Goal: Task Accomplishment & Management: Complete application form

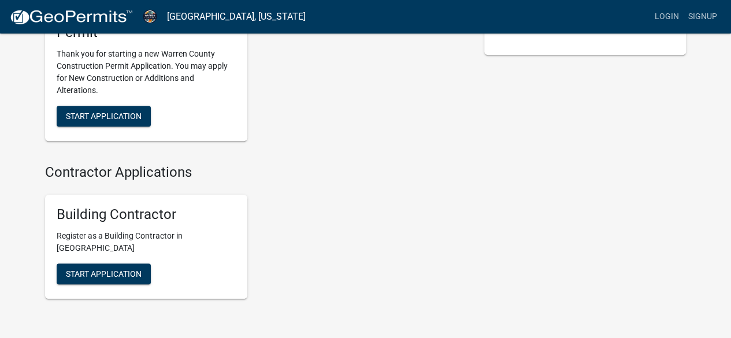
scroll to position [219, 0]
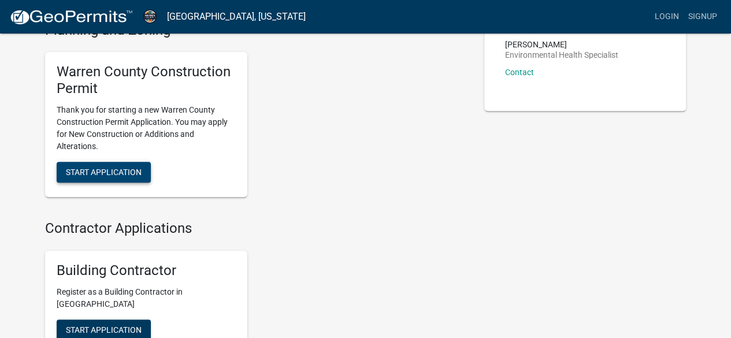
click at [105, 171] on span "Start Application" at bounding box center [104, 171] width 76 height 9
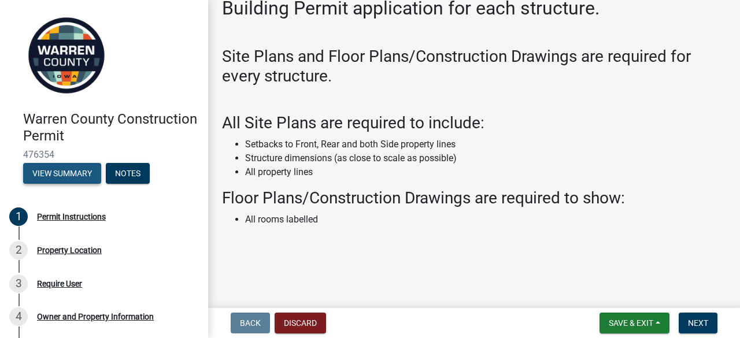
click at [65, 175] on button "View Summary" at bounding box center [62, 173] width 78 height 21
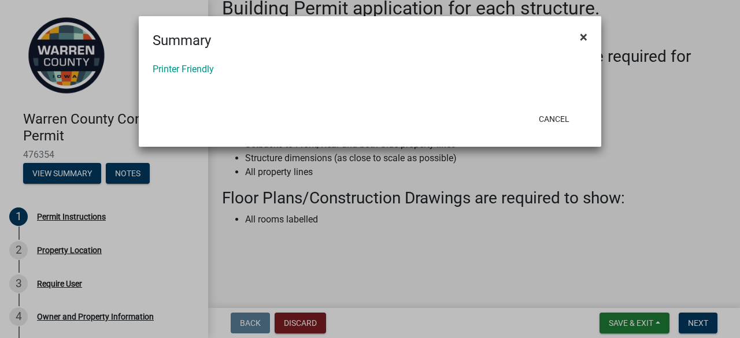
click at [583, 35] on span "×" at bounding box center [584, 37] width 8 height 16
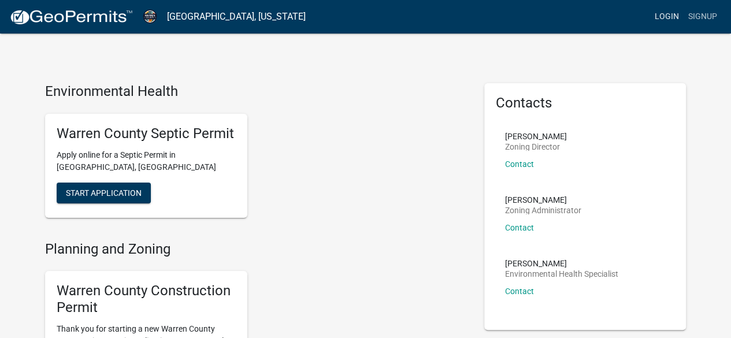
click at [677, 14] on link "Login" at bounding box center [667, 17] width 34 height 22
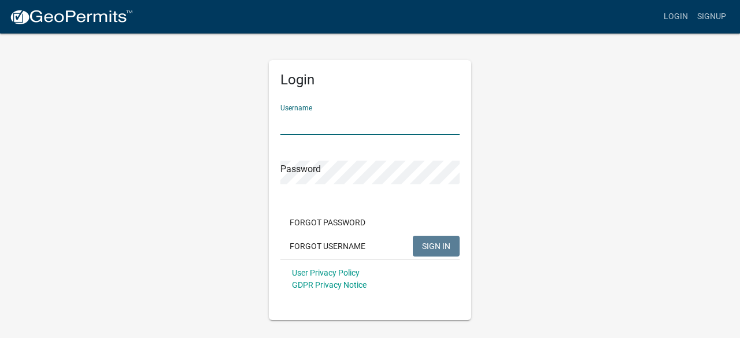
click at [327, 121] on input "Username" at bounding box center [369, 124] width 179 height 24
type input "Dlsmith1"
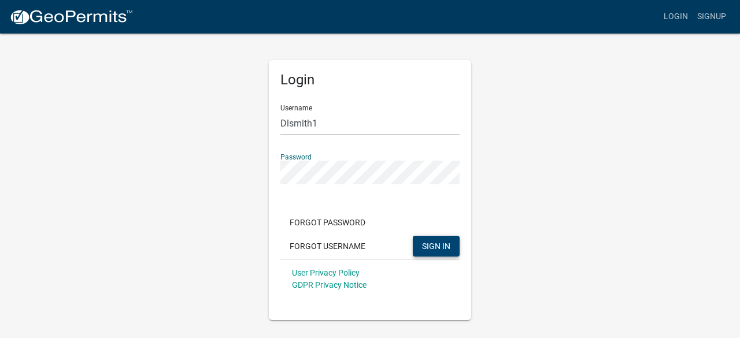
click at [443, 242] on span "SIGN IN" at bounding box center [436, 245] width 28 height 9
click at [427, 239] on button "SIGN IN" at bounding box center [436, 246] width 47 height 21
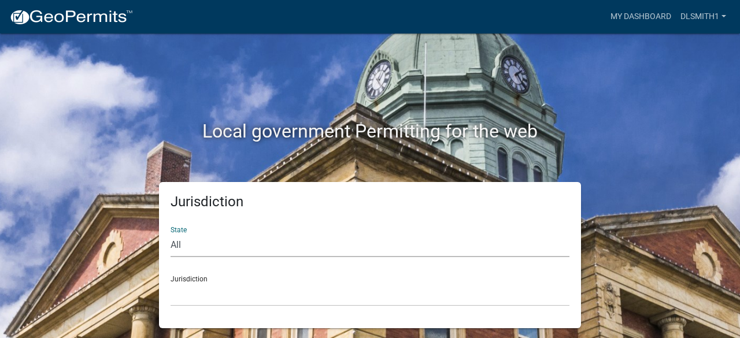
click at [177, 242] on select "All [US_STATE] [US_STATE] [US_STATE] [US_STATE] [US_STATE] [US_STATE] [US_STATE…" at bounding box center [370, 246] width 399 height 24
select select "[US_STATE]"
click at [171, 234] on select "All [US_STATE] [US_STATE] [US_STATE] [US_STATE] [US_STATE] [US_STATE] [US_STATE…" at bounding box center [370, 246] width 399 height 24
click at [197, 275] on div "Jurisdiction [GEOGRAPHIC_DATA], [US_STATE] [GEOGRAPHIC_DATA], [US_STATE] [GEOGR…" at bounding box center [370, 287] width 399 height 40
click at [708, 16] on link "Dlsmith1" at bounding box center [703, 17] width 55 height 22
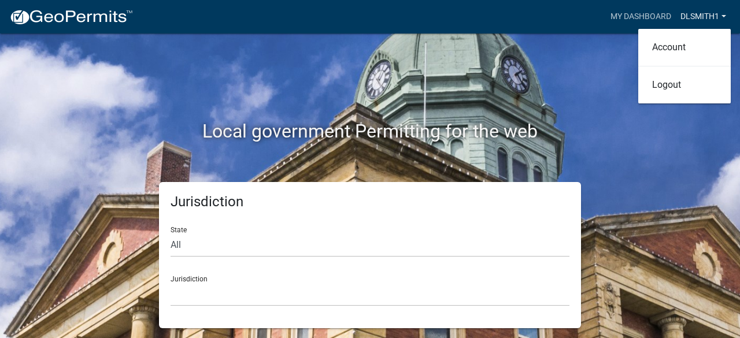
click at [708, 16] on link "Dlsmith1" at bounding box center [703, 17] width 55 height 22
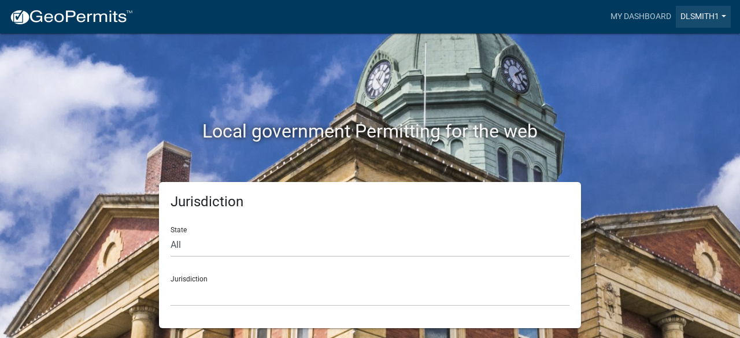
click at [708, 16] on link "Dlsmith1" at bounding box center [703, 17] width 55 height 22
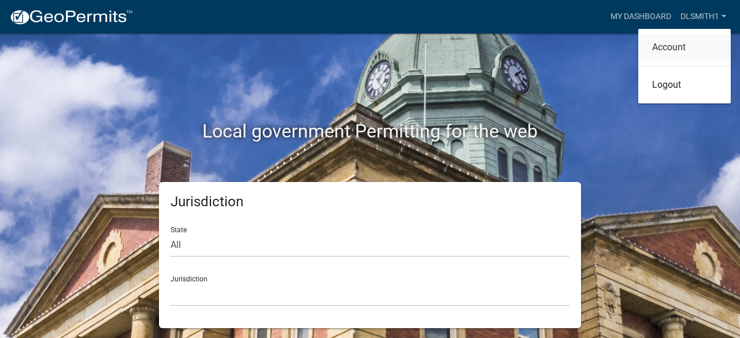
click at [685, 45] on link "Account" at bounding box center [684, 48] width 93 height 28
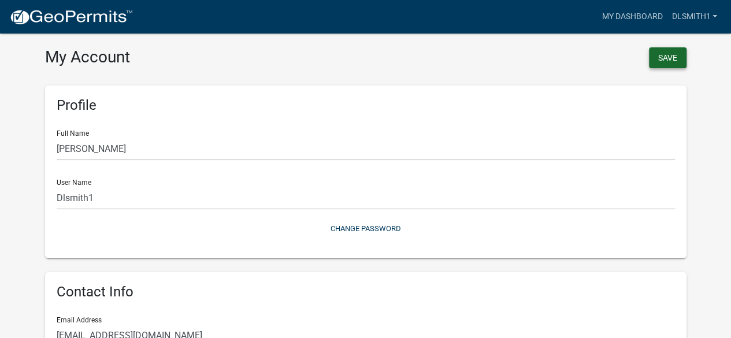
click at [666, 58] on button "Save" at bounding box center [668, 57] width 38 height 21
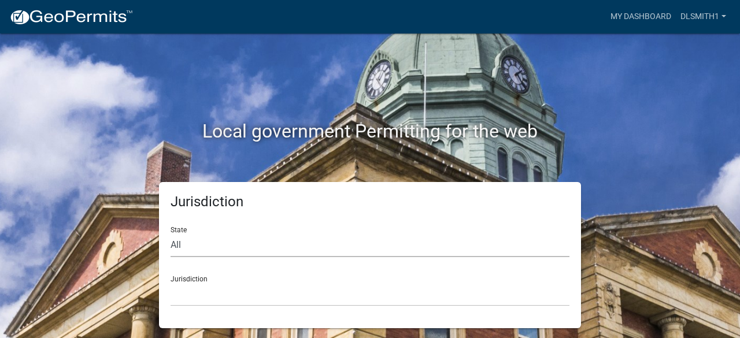
click at [179, 243] on select "All [US_STATE] [US_STATE] [US_STATE] [US_STATE] [US_STATE] [US_STATE] [US_STATE…" at bounding box center [370, 246] width 399 height 24
select select "[US_STATE]"
click at [171, 234] on select "All [US_STATE] [US_STATE] [US_STATE] [US_STATE] [US_STATE] [US_STATE] [US_STATE…" at bounding box center [370, 246] width 399 height 24
click at [635, 18] on link "My Dashboard" at bounding box center [641, 17] width 70 height 22
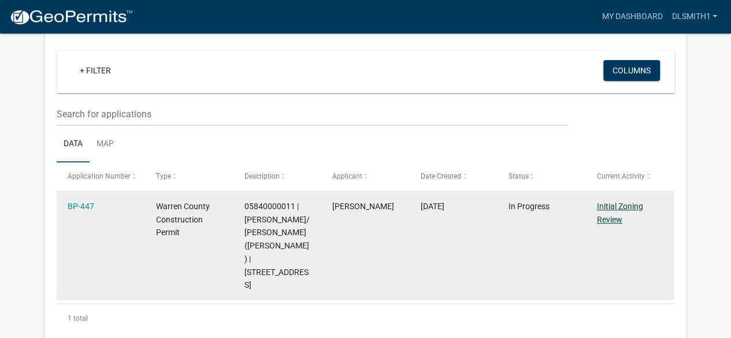
scroll to position [95, 0]
click at [615, 207] on link "Initial Zoning Review" at bounding box center [620, 213] width 46 height 23
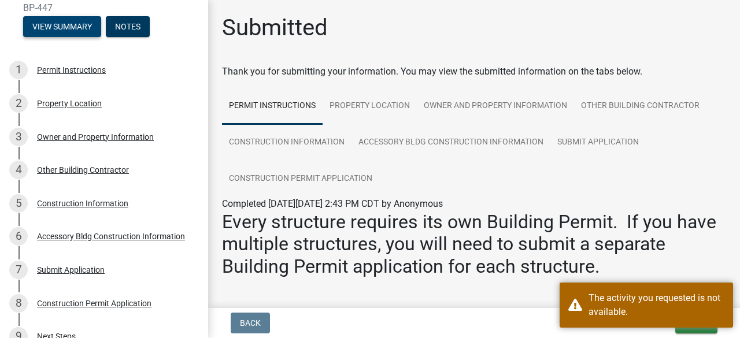
scroll to position [173, 0]
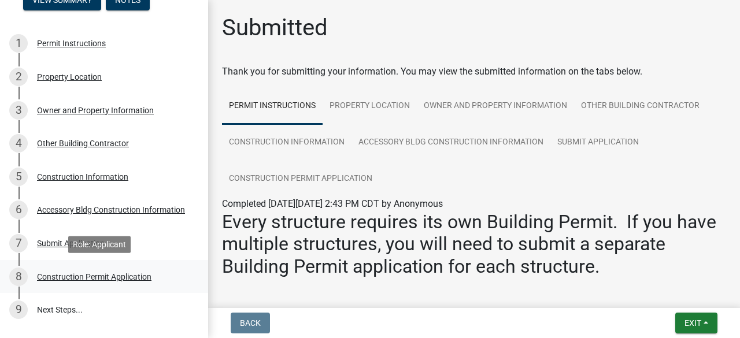
click at [81, 276] on div "Construction Permit Application" at bounding box center [94, 277] width 114 height 8
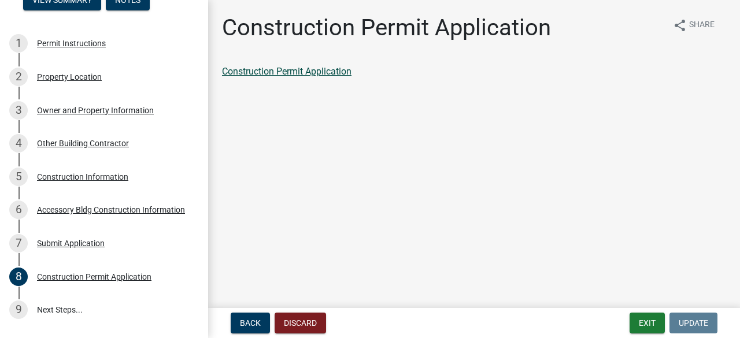
click at [284, 75] on link "Construction Permit Application" at bounding box center [287, 71] width 130 height 11
